Goal: Book appointment/travel/reservation

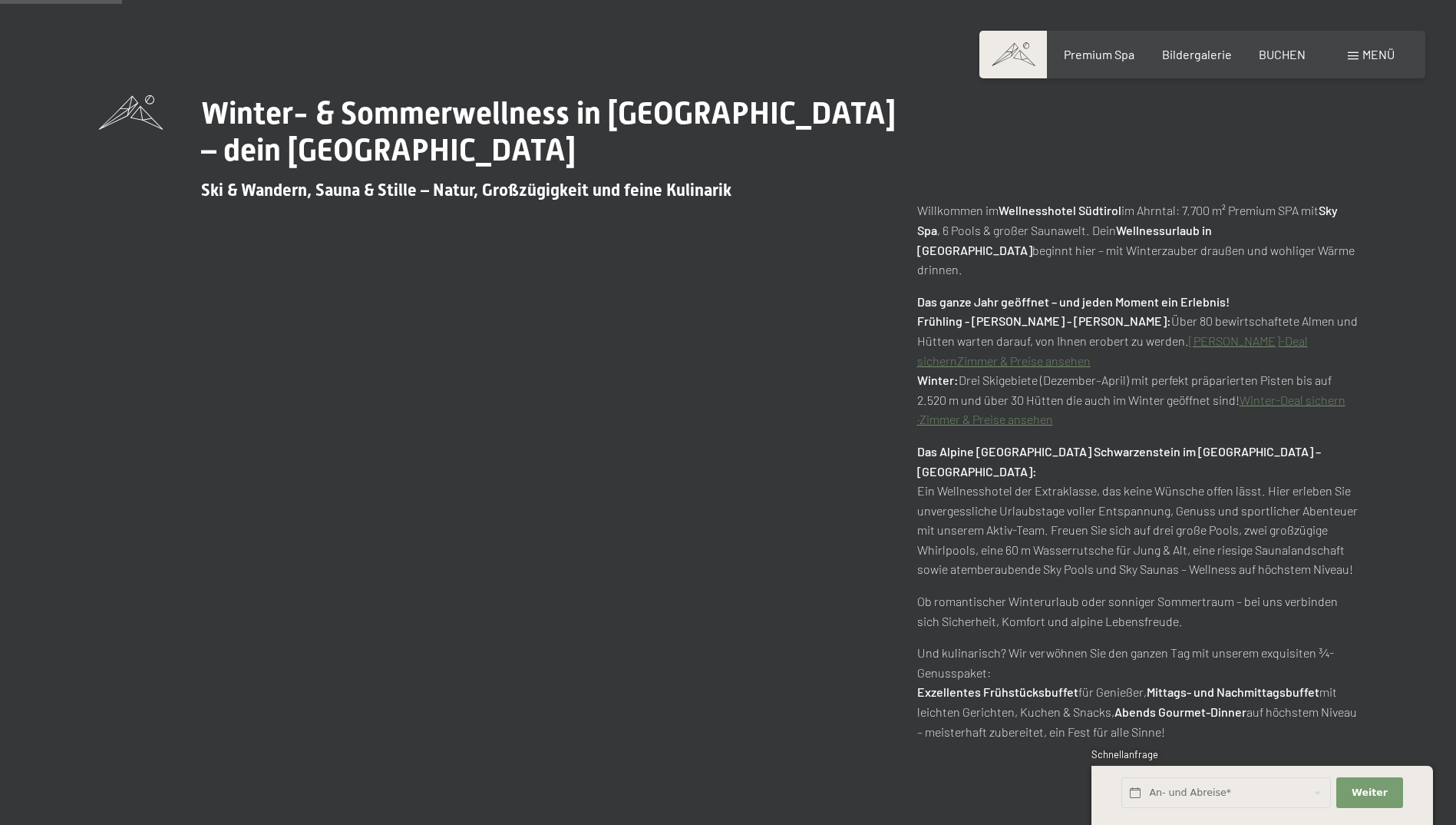
scroll to position [461, 0]
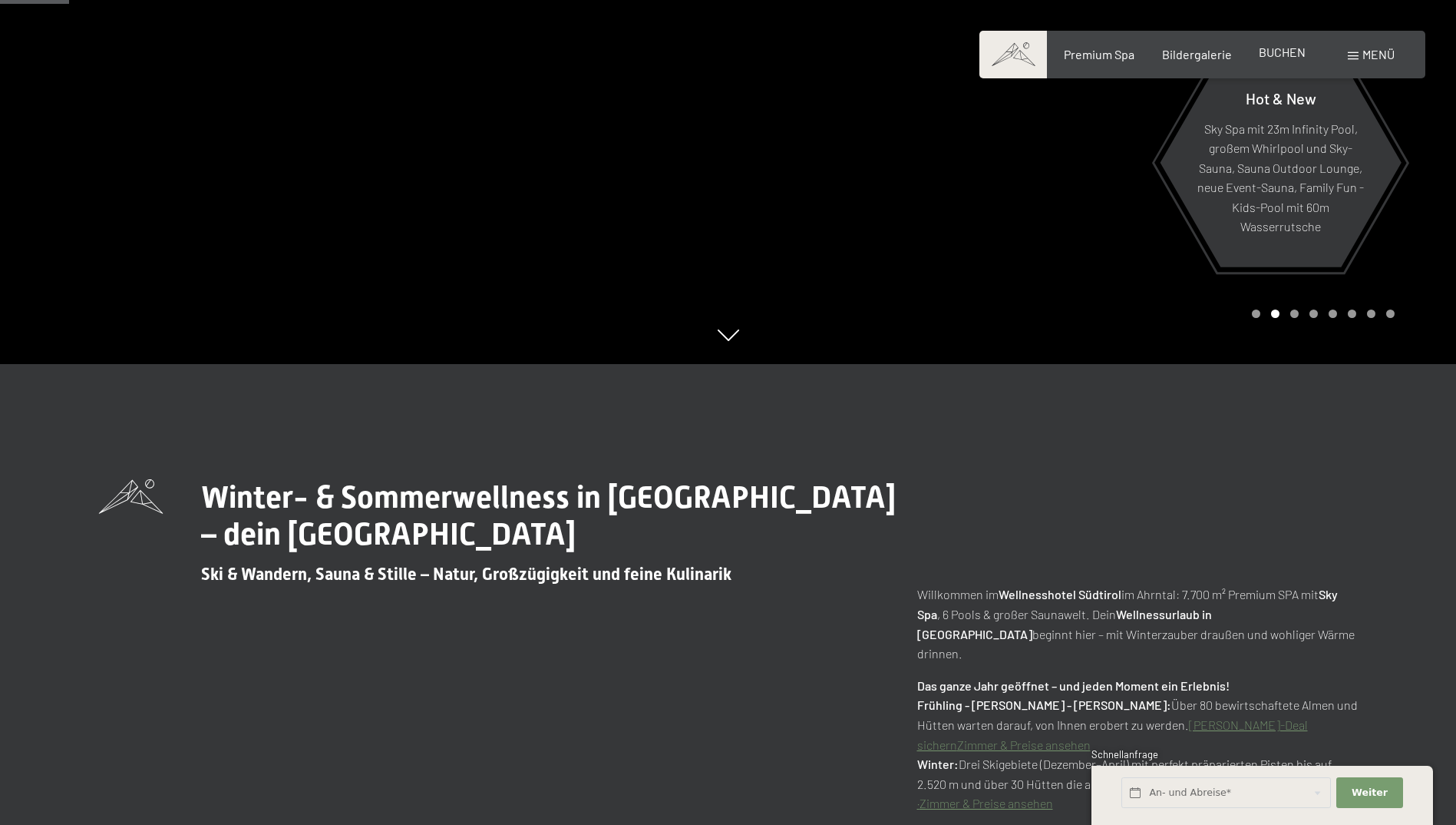
click at [1280, 58] on span "BUCHEN" at bounding box center [1282, 52] width 47 height 15
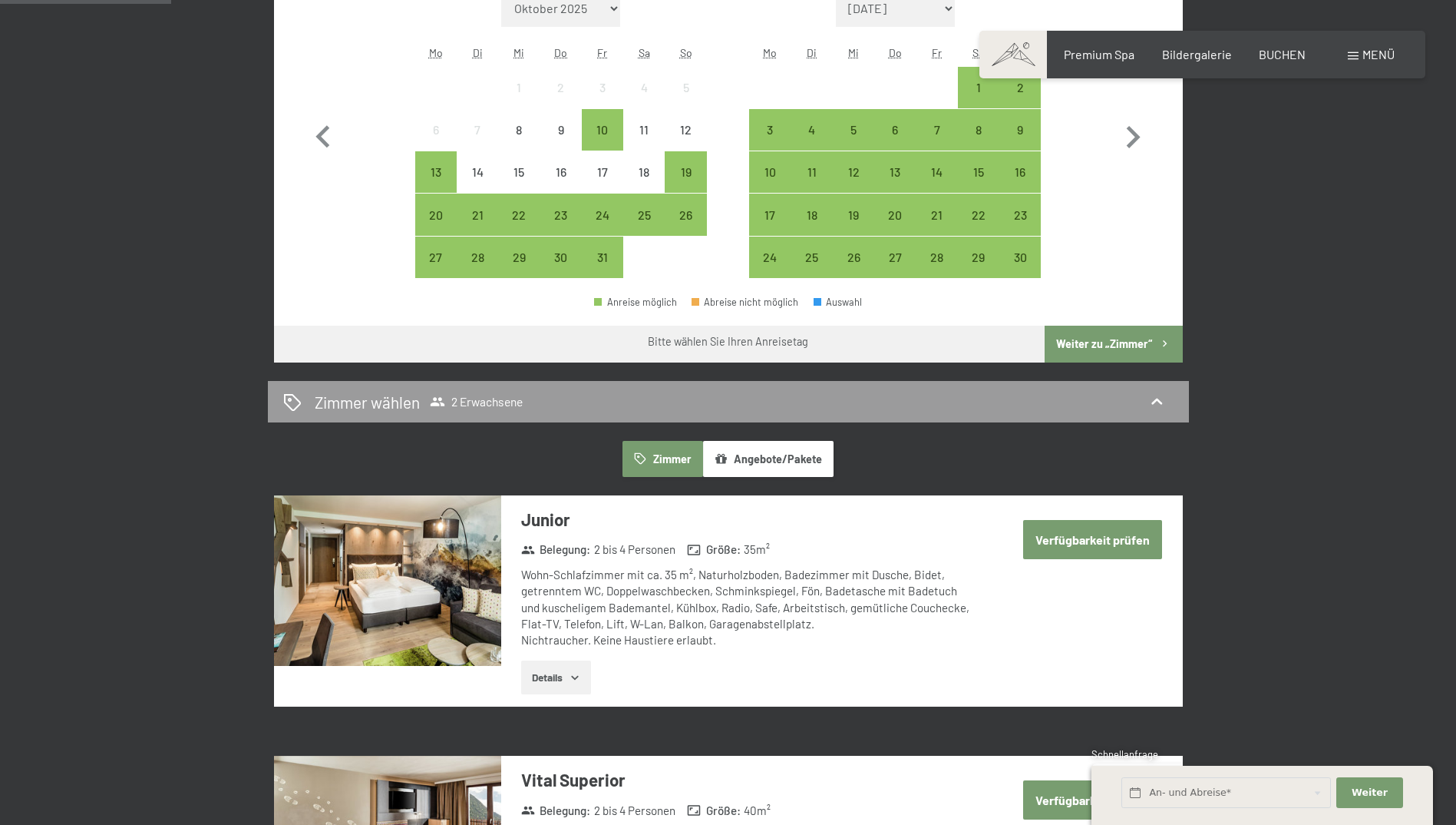
scroll to position [615, 0]
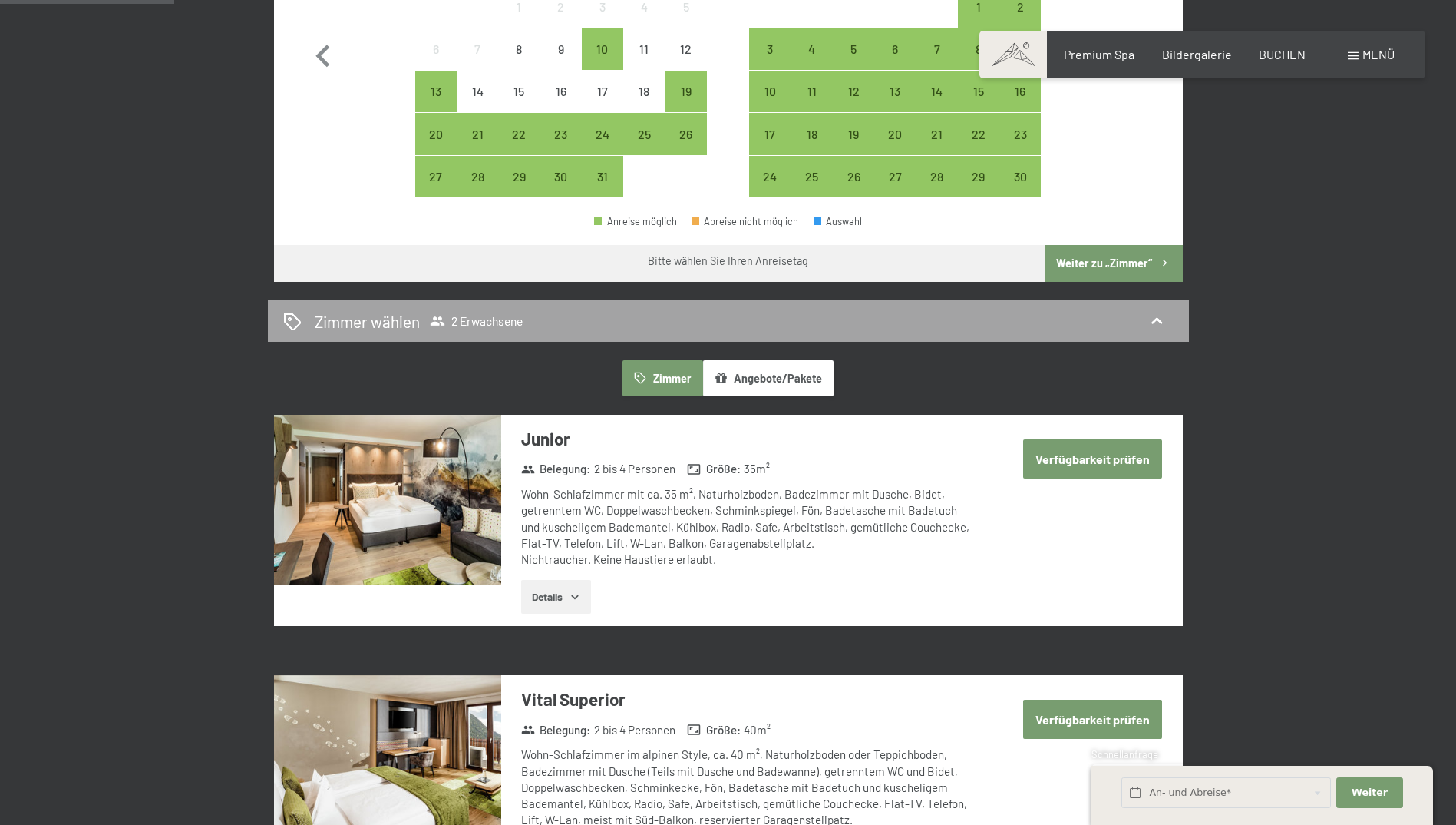
click at [461, 321] on span "2 Erwachsene" at bounding box center [475, 320] width 92 height 15
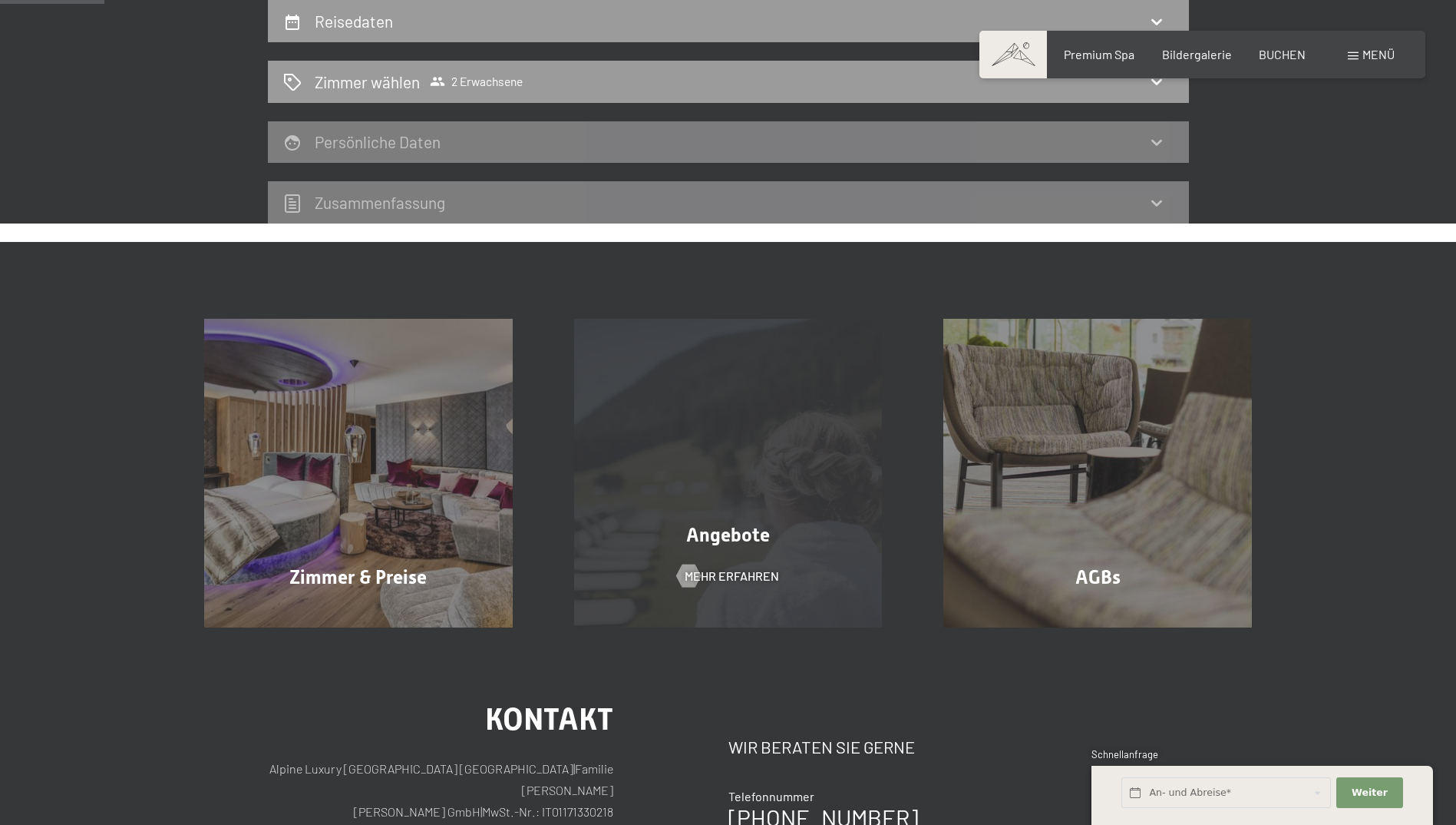
click at [720, 478] on div "Angebote Mehr erfahren" at bounding box center [728, 473] width 370 height 308
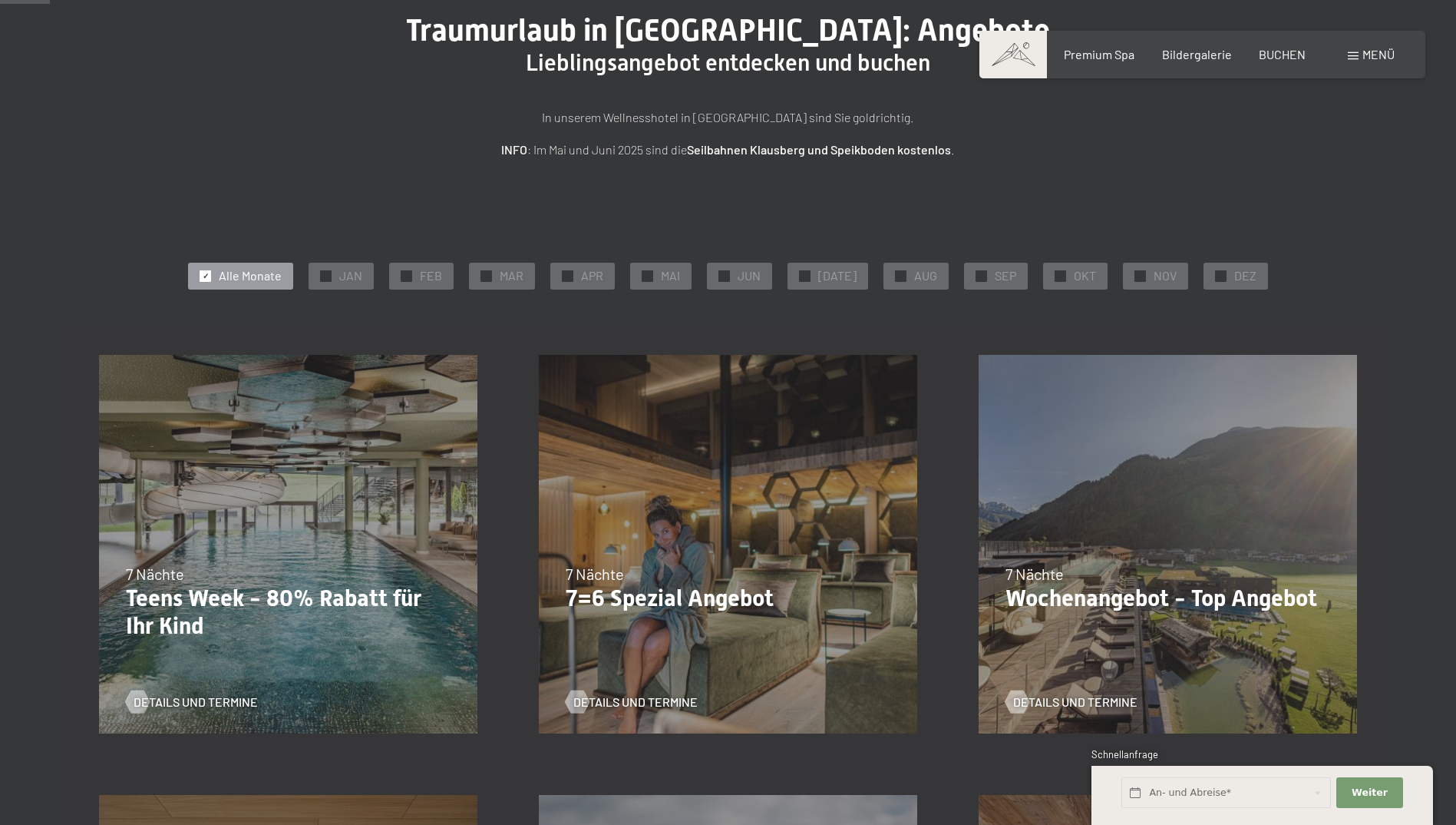
scroll to position [153, 0]
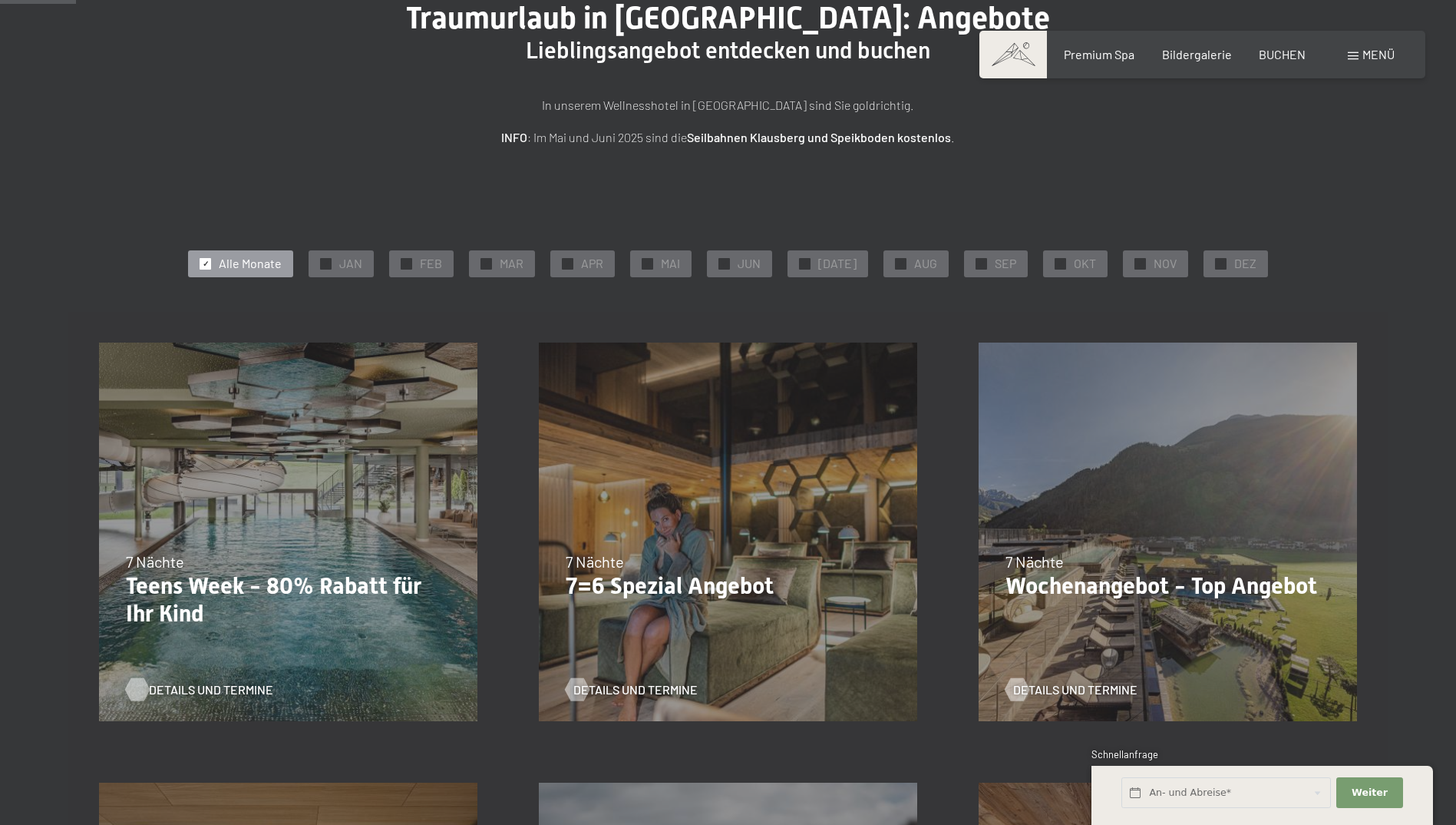
click at [243, 690] on span "Details und Termine" at bounding box center [210, 690] width 124 height 17
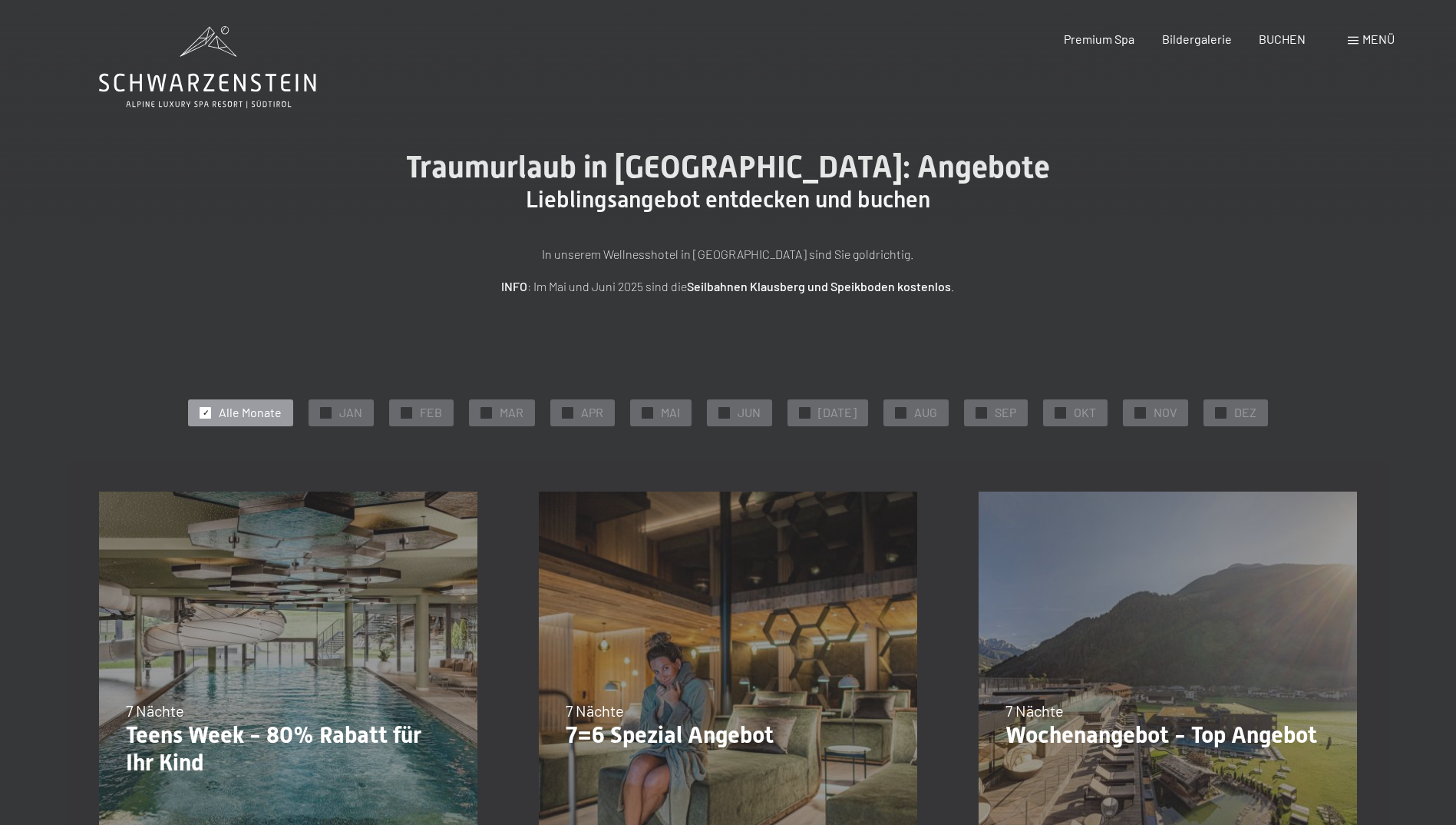
scroll to position [0, 0]
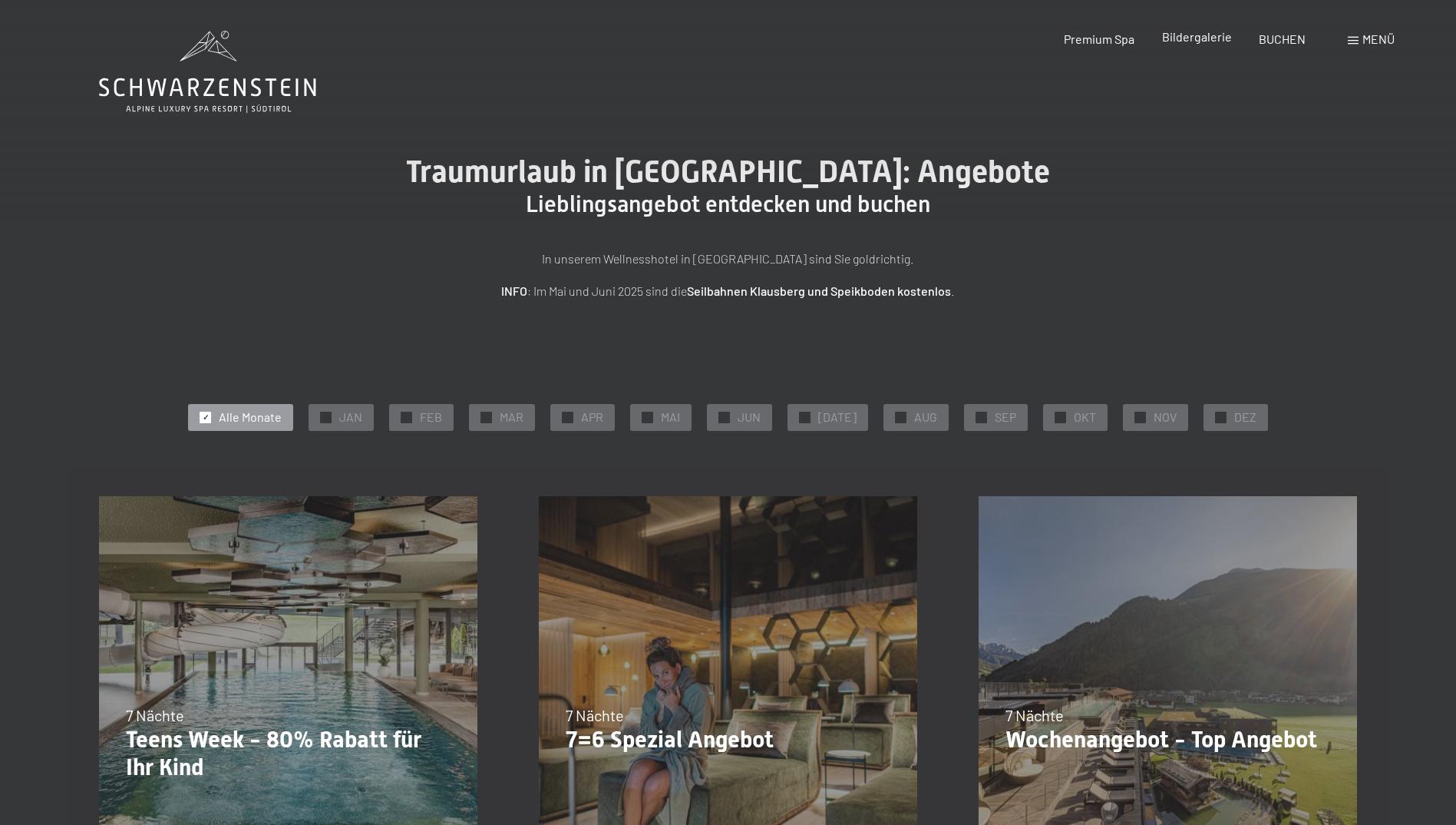
click at [1170, 41] on span "Bildergalerie" at bounding box center [1196, 36] width 70 height 15
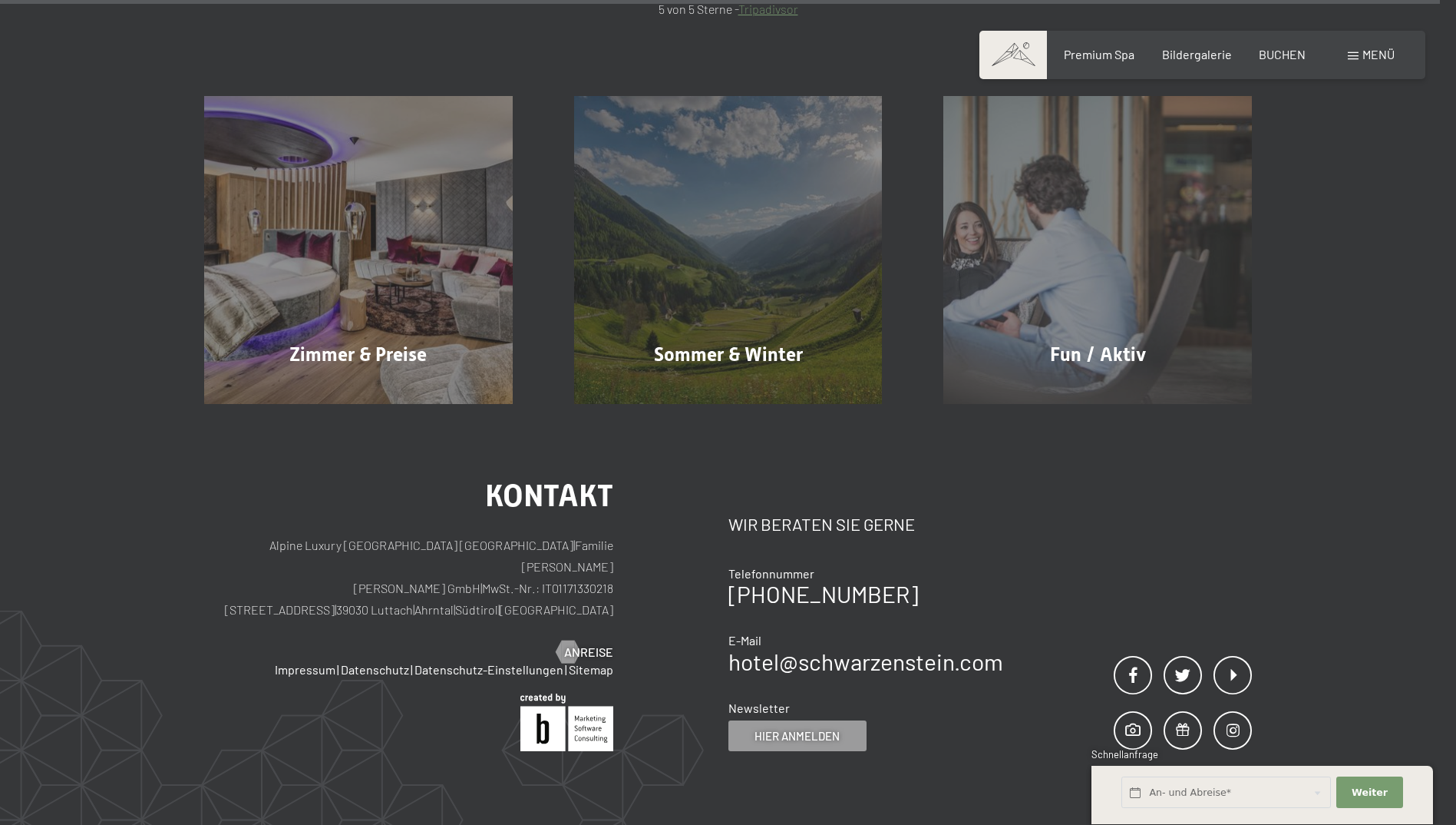
scroll to position [19274, 0]
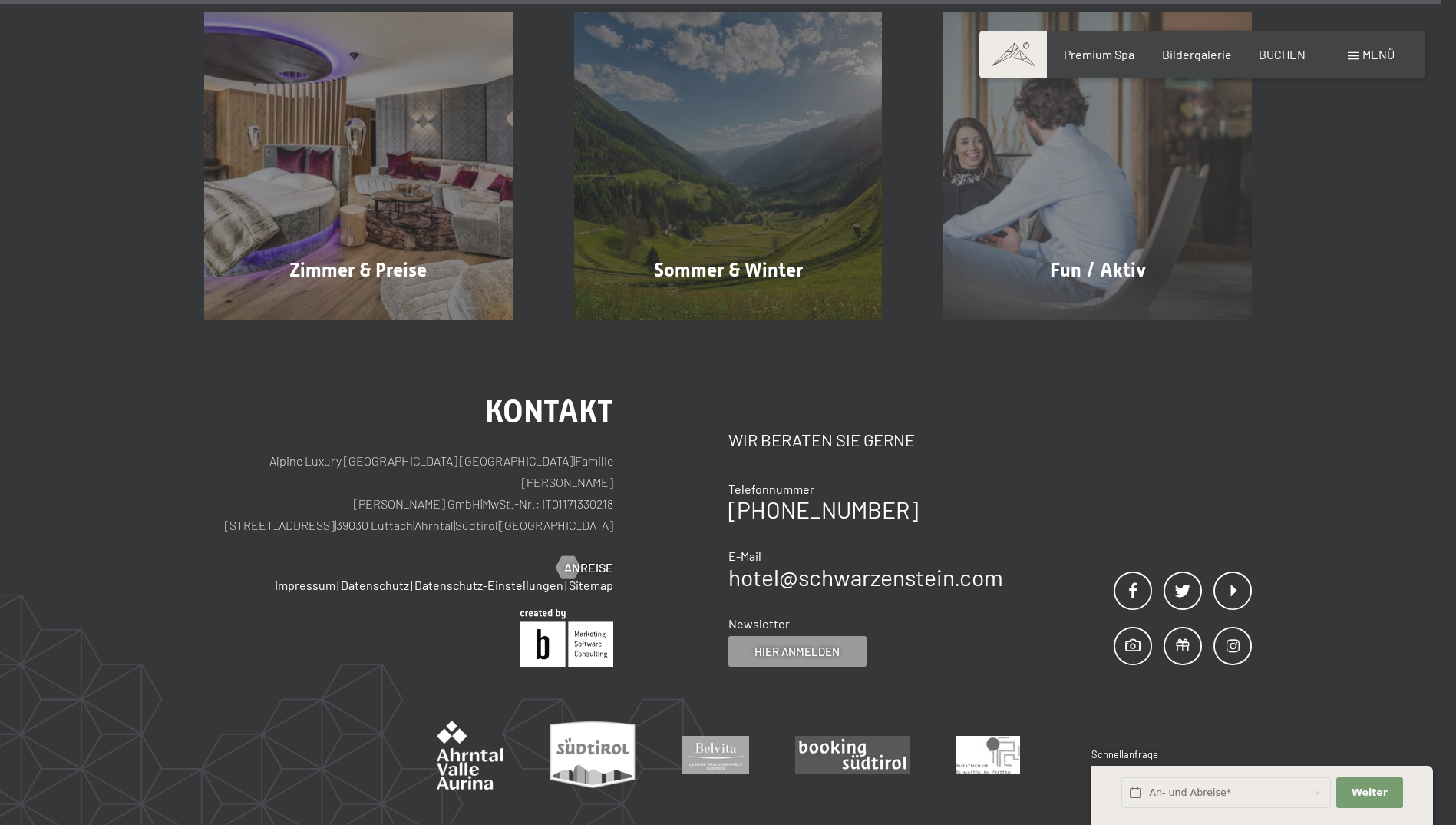
click at [458, 347] on div "Kontakt Alpine Luxury SPA Resort SCHWARZENSTEIN | Familie [PERSON_NAME] [PERSON…" at bounding box center [728, 612] width 1456 height 585
